Goal: Task Accomplishment & Management: Use online tool/utility

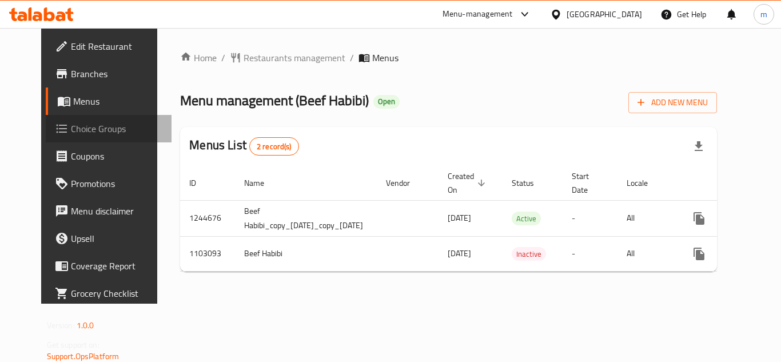
click at [78, 122] on span "Choice Groups" at bounding box center [116, 129] width 91 height 14
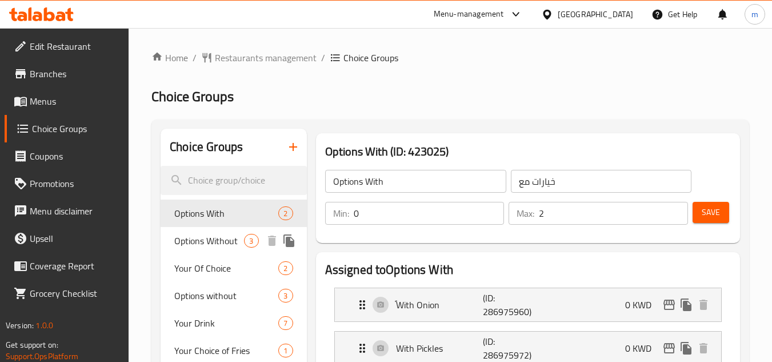
drag, startPoint x: 211, startPoint y: 239, endPoint x: 229, endPoint y: 234, distance: 18.3
click at [211, 239] on span "Options Without" at bounding box center [209, 241] width 70 height 14
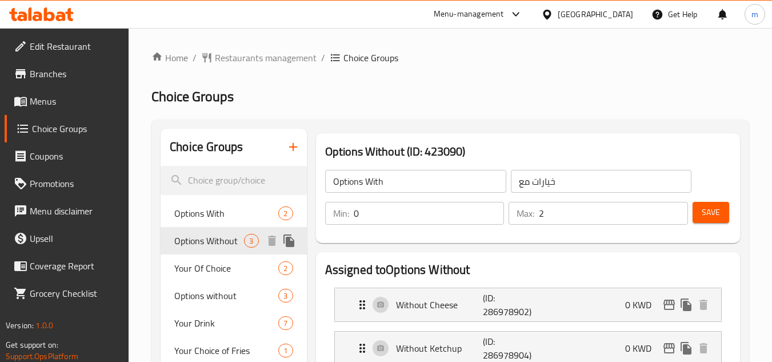
type input "Options Without"
type input "خيارات بدون"
type input "3"
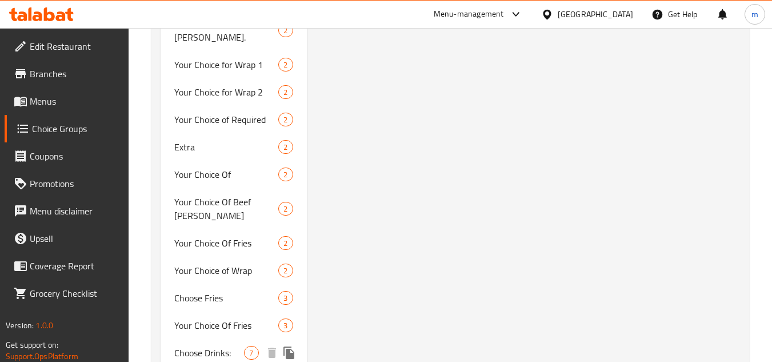
scroll to position [1193, 0]
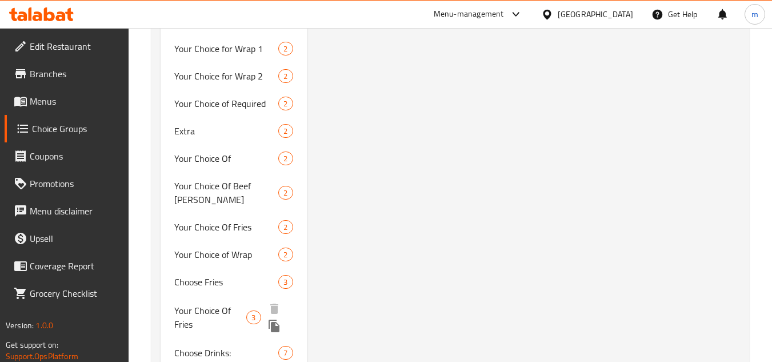
click at [214, 303] on span "Your Choice Of Fries" at bounding box center [210, 316] width 72 height 27
type input "Your Choice Of Fries"
type input "[PERSON_NAME]"
type input "1"
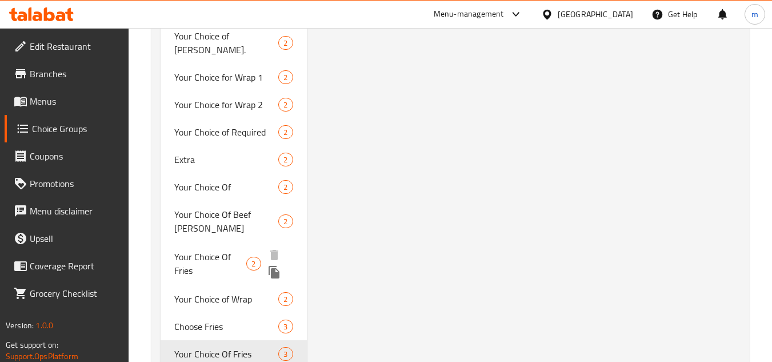
scroll to position [1177, 0]
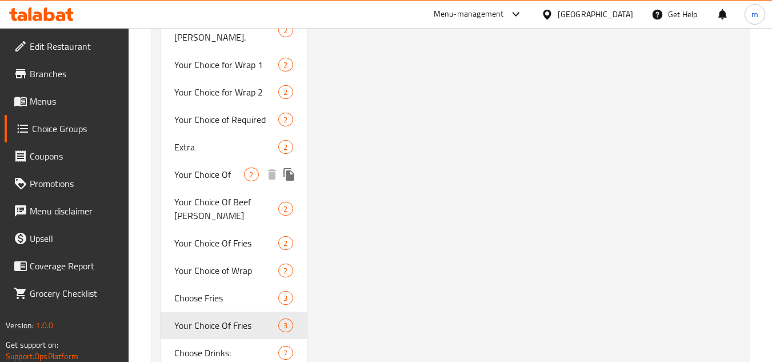
click at [197, 167] on span "Your Choice Of" at bounding box center [209, 174] width 70 height 14
type input "Your Choice Of"
type input "اختيارك من"
type input "0"
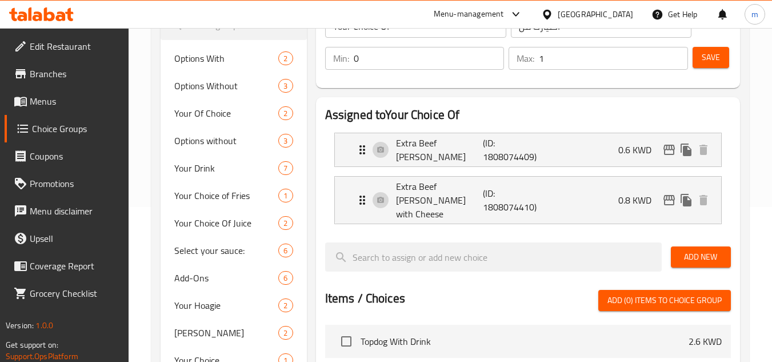
scroll to position [91, 0]
